Goal: Task Accomplishment & Management: Manage account settings

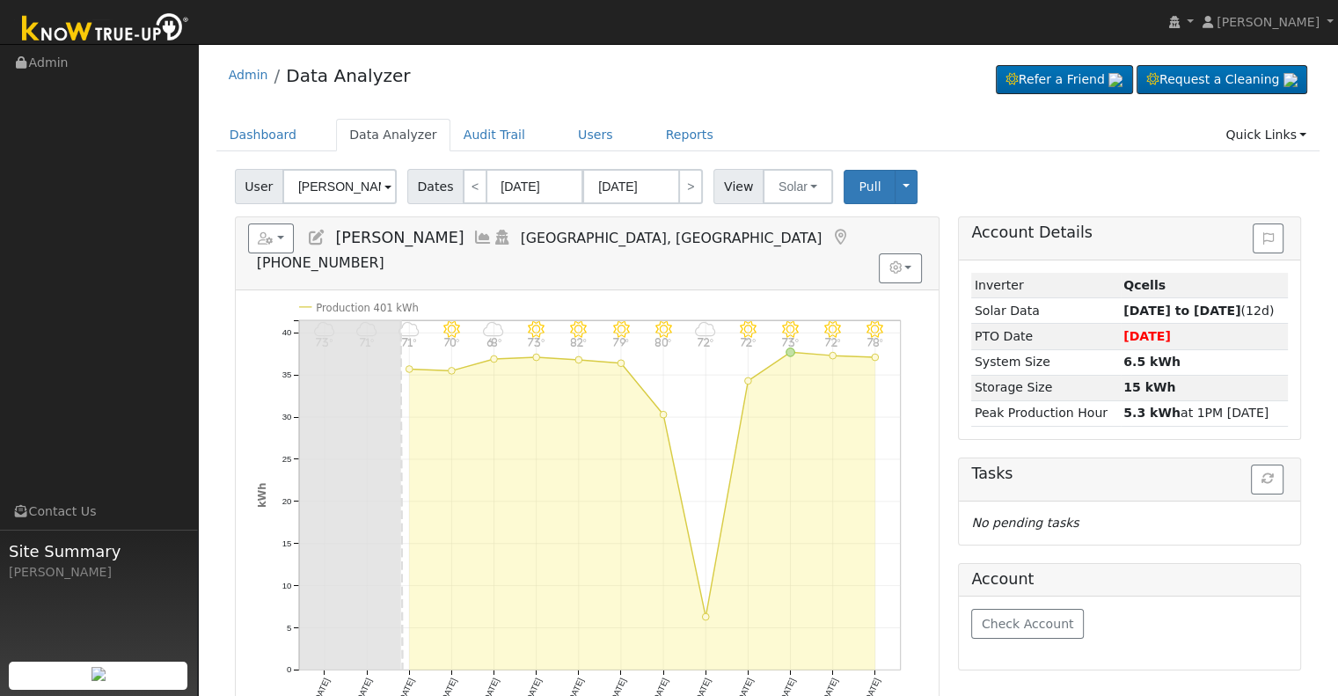
click at [315, 239] on icon at bounding box center [316, 238] width 19 height 16
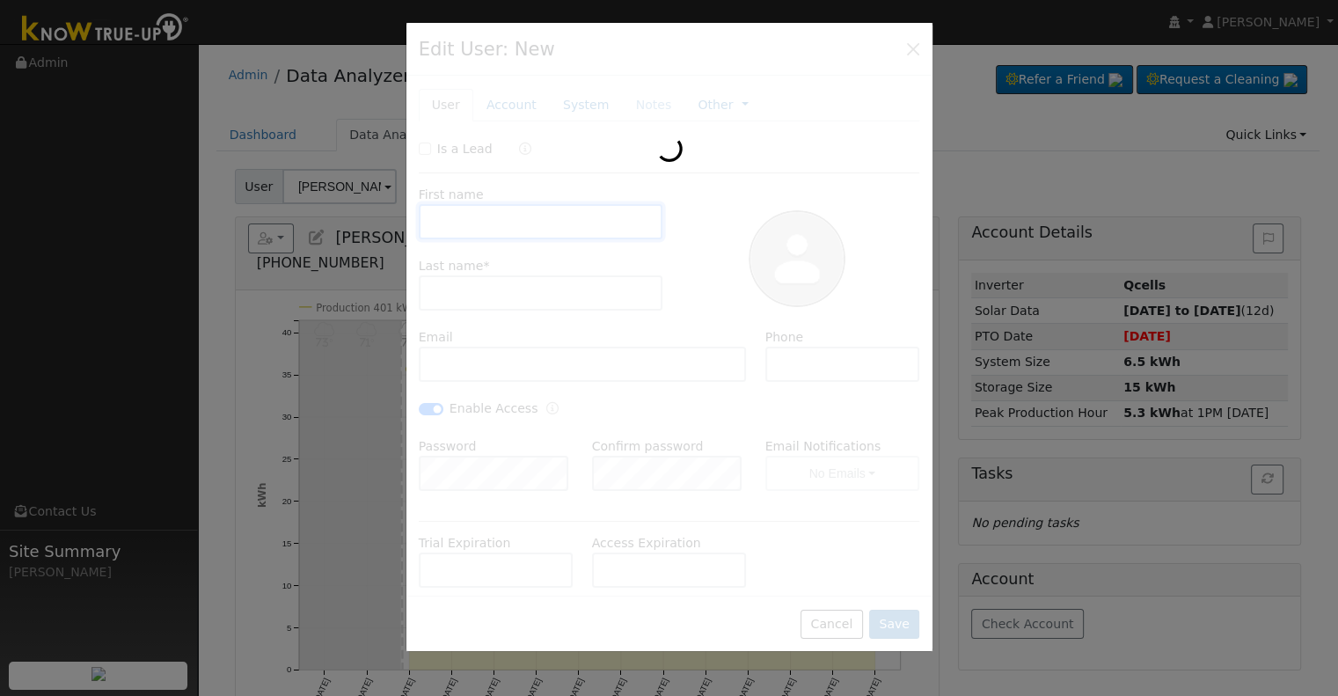
type input "[DATE]"
type input "[PERSON_NAME]"
type input "[PERSON_NAME][EMAIL_ADDRESS][DOMAIN_NAME]"
type input "[PHONE_NUMBER]"
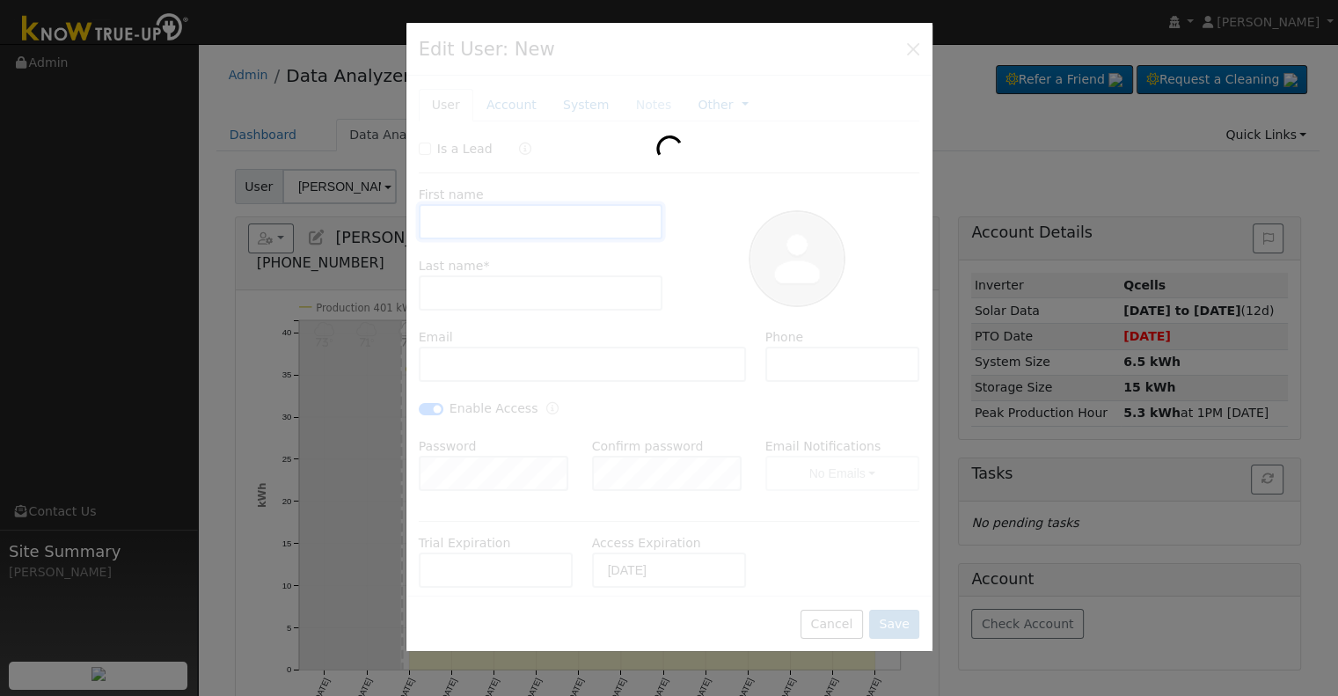
checkbox input "true"
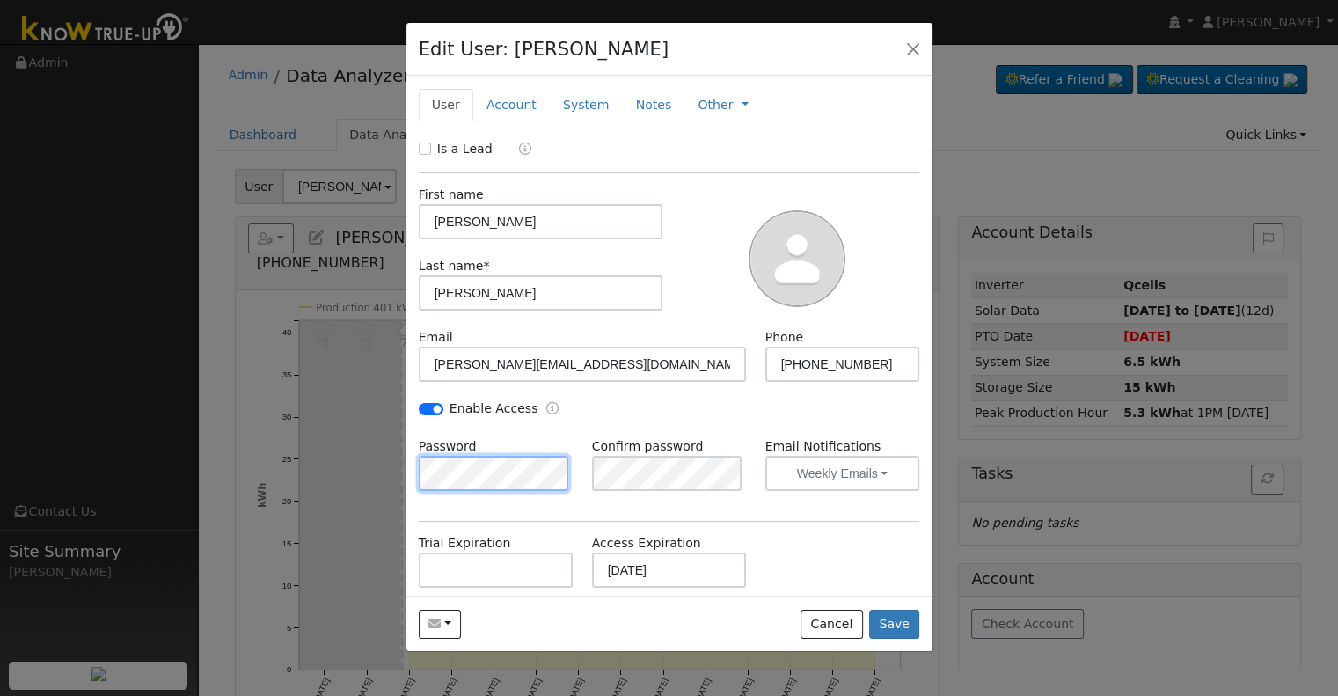
click at [334, 456] on div "Edit User: [PERSON_NAME] Default Account Default Account [GEOGRAPHIC_DATA] Prim…" at bounding box center [669, 348] width 1338 height 696
click at [910, 614] on button "Save" at bounding box center [894, 624] width 51 height 30
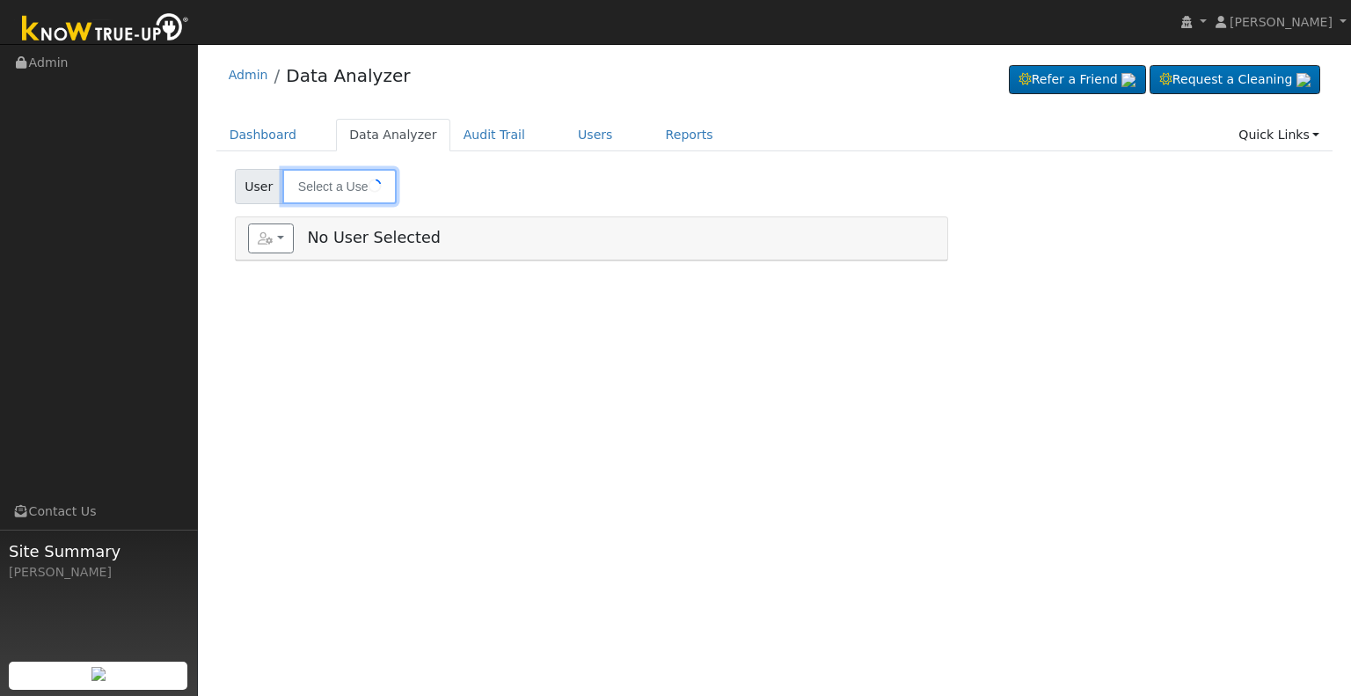
type input "[PERSON_NAME]"
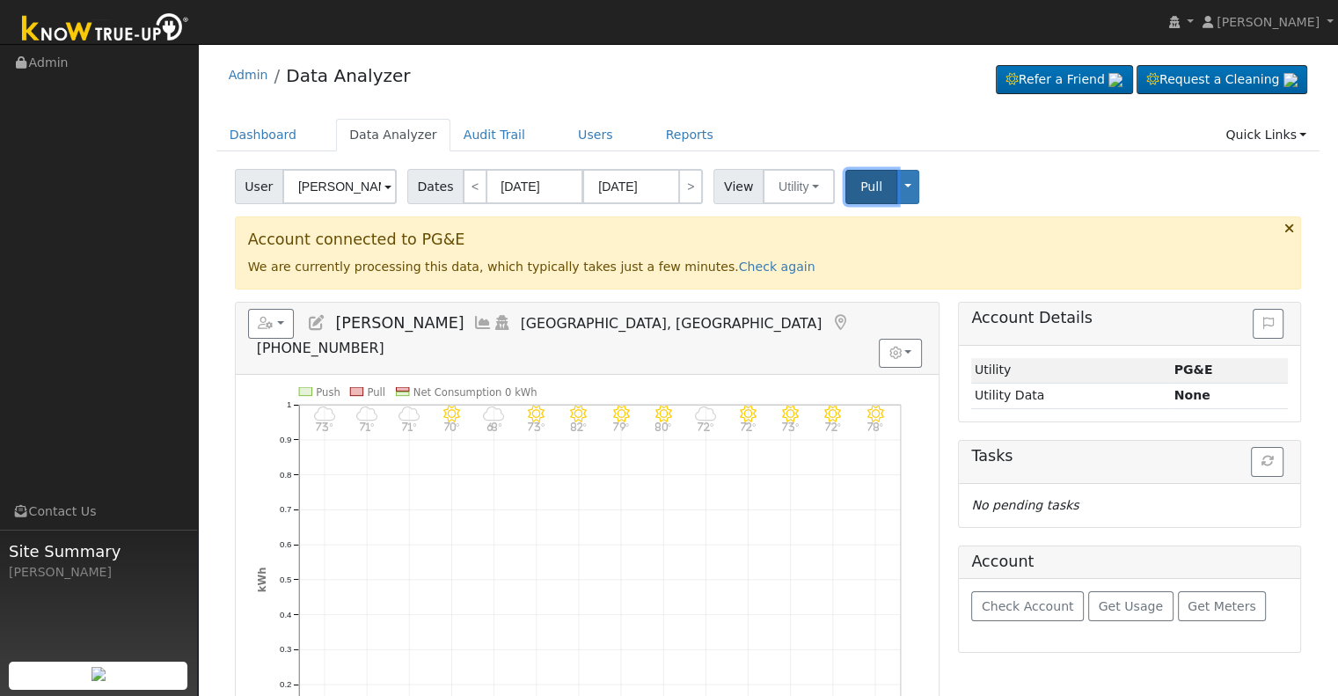
click at [860, 193] on span "Pull" at bounding box center [871, 186] width 22 height 14
